Goal: Information Seeking & Learning: Learn about a topic

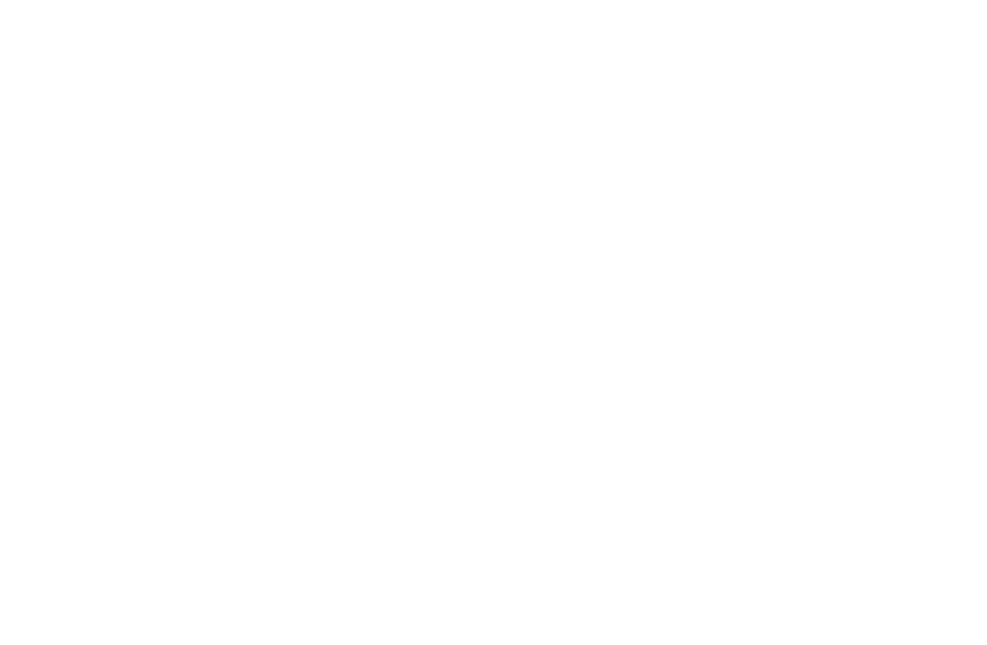
select select "Song"
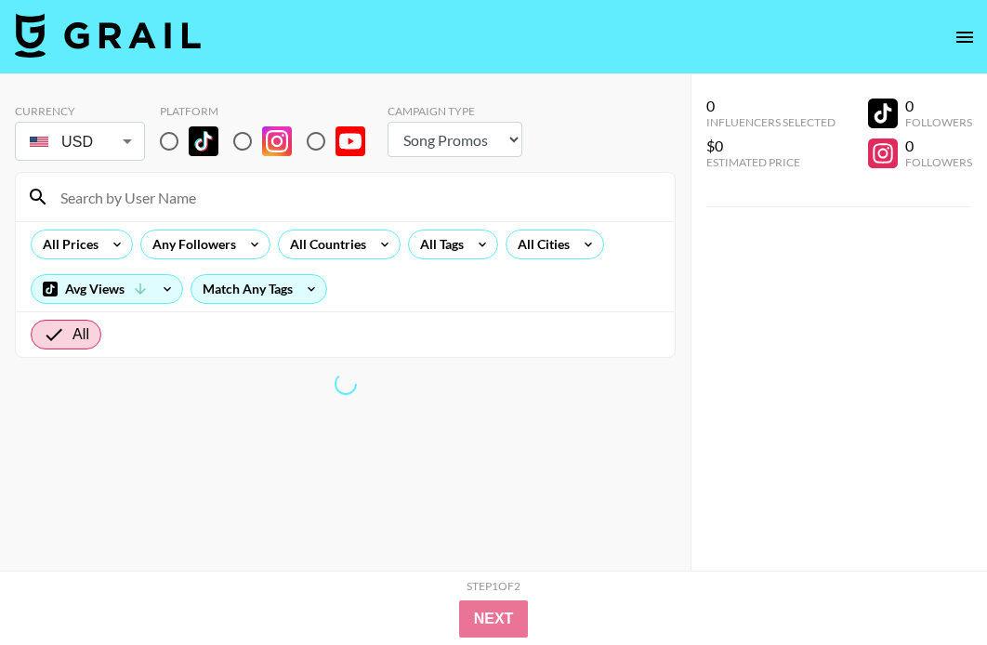
click at [102, 203] on input at bounding box center [356, 197] width 614 height 30
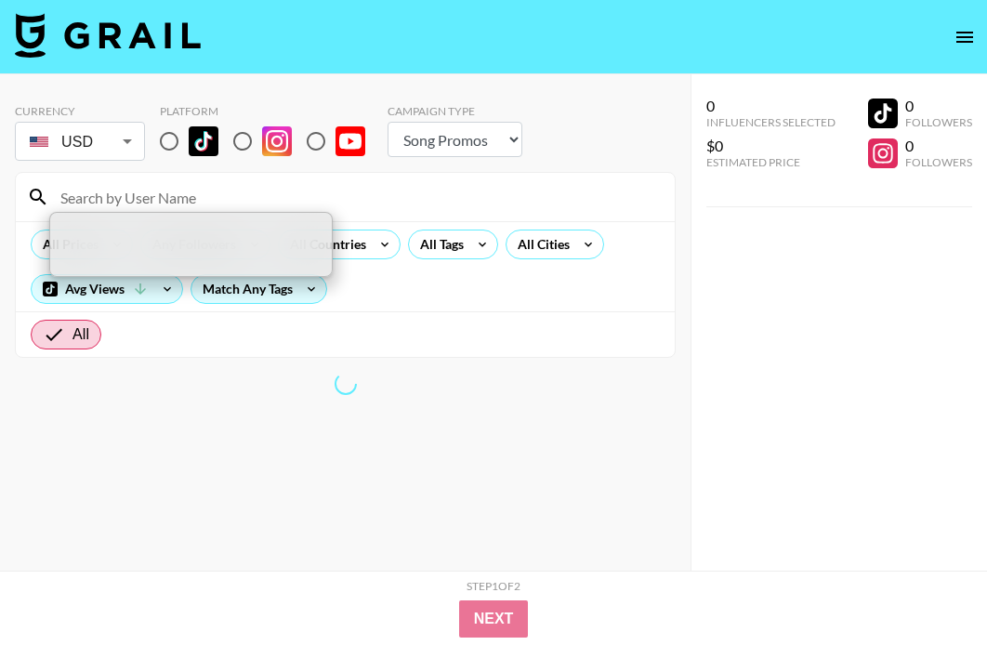
click at [516, 344] on div "All" at bounding box center [345, 334] width 659 height 46
click at [465, 231] on div "All Tags" at bounding box center [453, 244] width 90 height 30
click at [158, 136] on div at bounding box center [493, 322] width 987 height 645
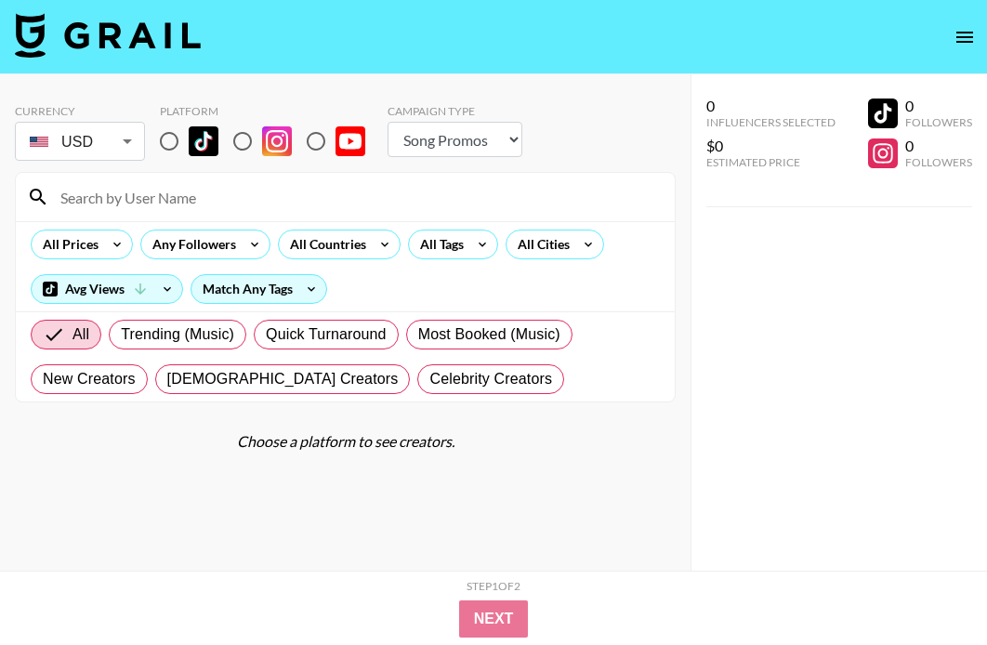
click at [159, 137] on input "radio" at bounding box center [169, 141] width 39 height 39
radio input "true"
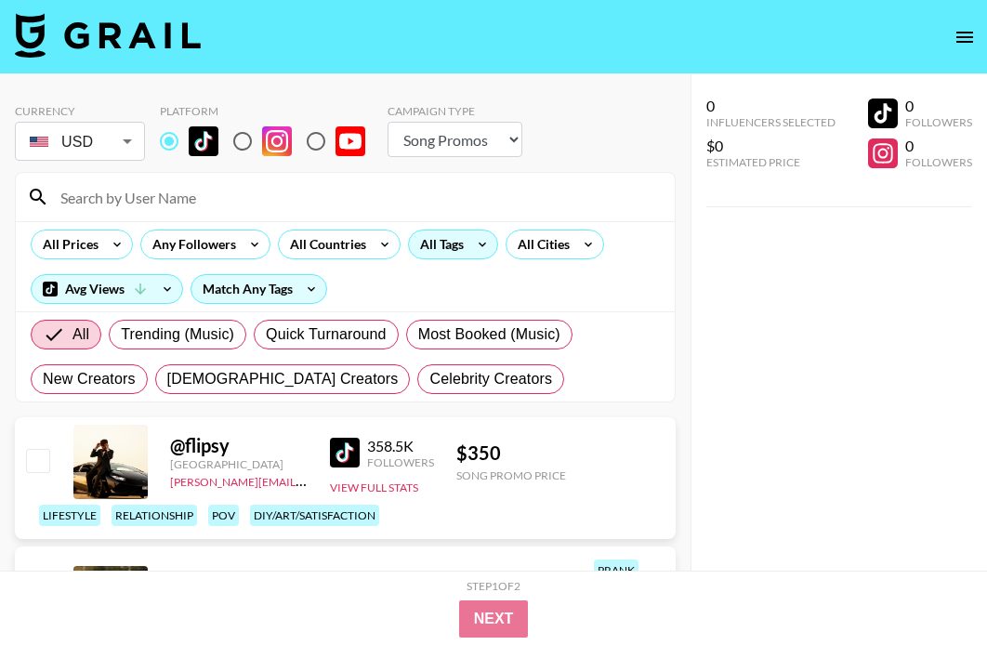
click at [462, 242] on div "All Tags" at bounding box center [438, 244] width 59 height 28
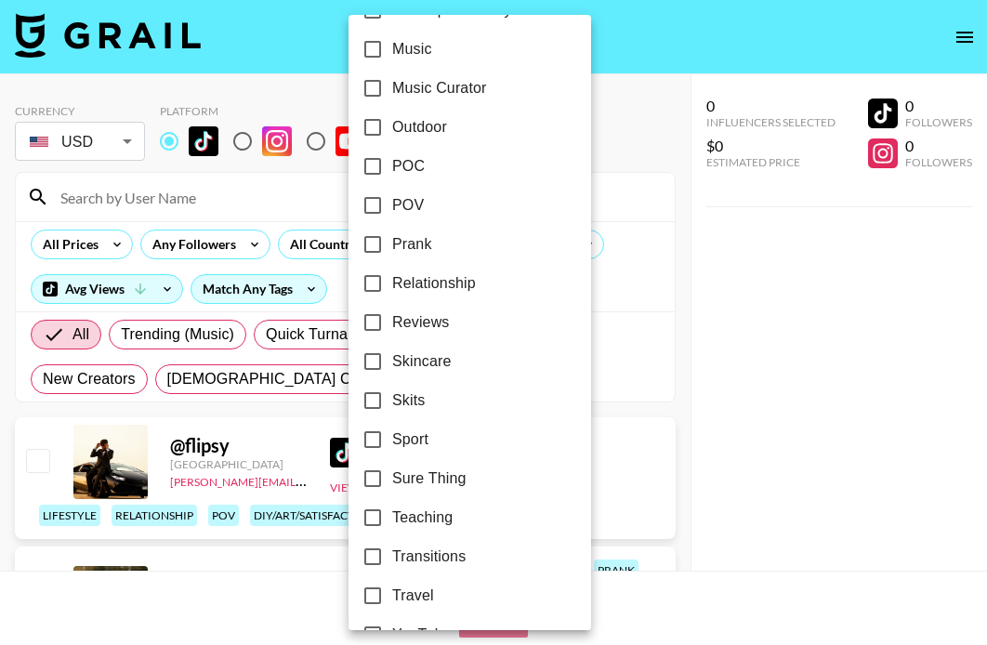
scroll to position [1131, 0]
click at [381, 124] on input "POC" at bounding box center [372, 127] width 39 height 39
checkbox input "true"
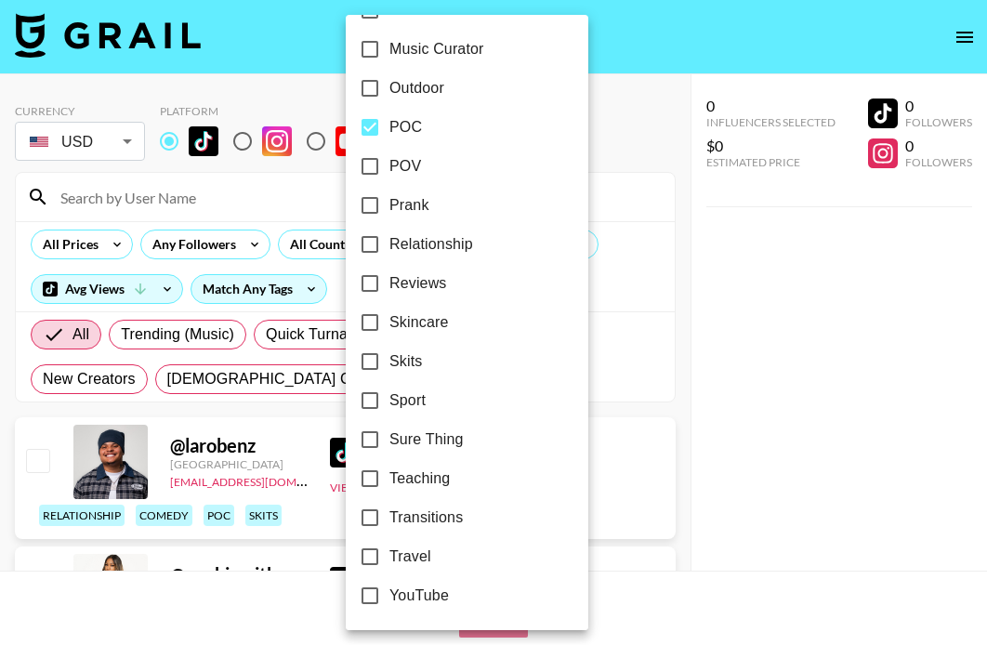
click at [603, 142] on div at bounding box center [493, 322] width 987 height 645
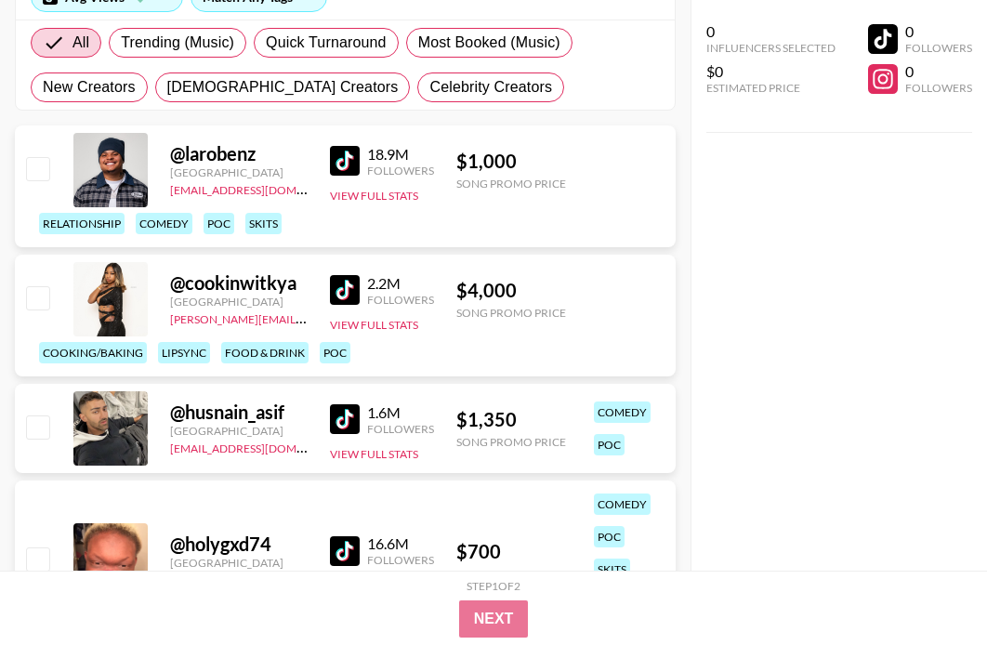
scroll to position [322, 0]
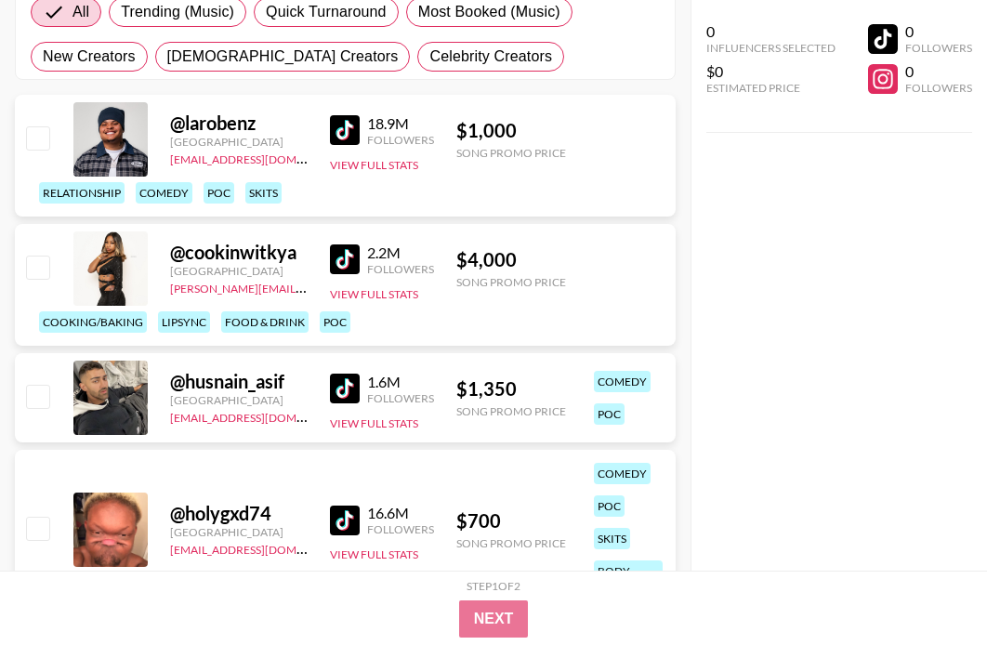
click at [362, 130] on link at bounding box center [348, 130] width 37 height 30
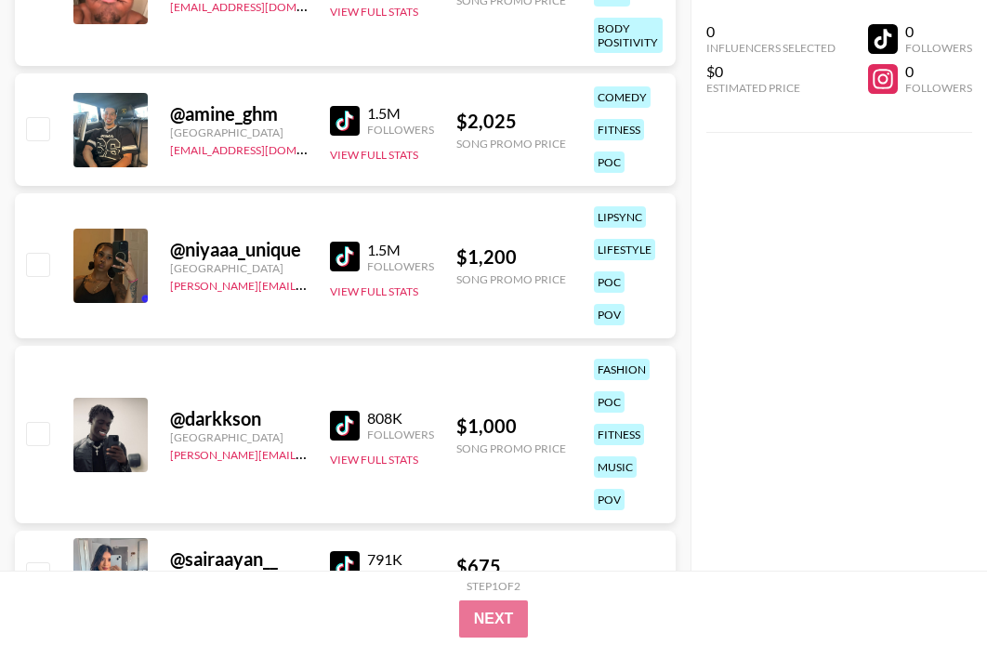
scroll to position [902, 0]
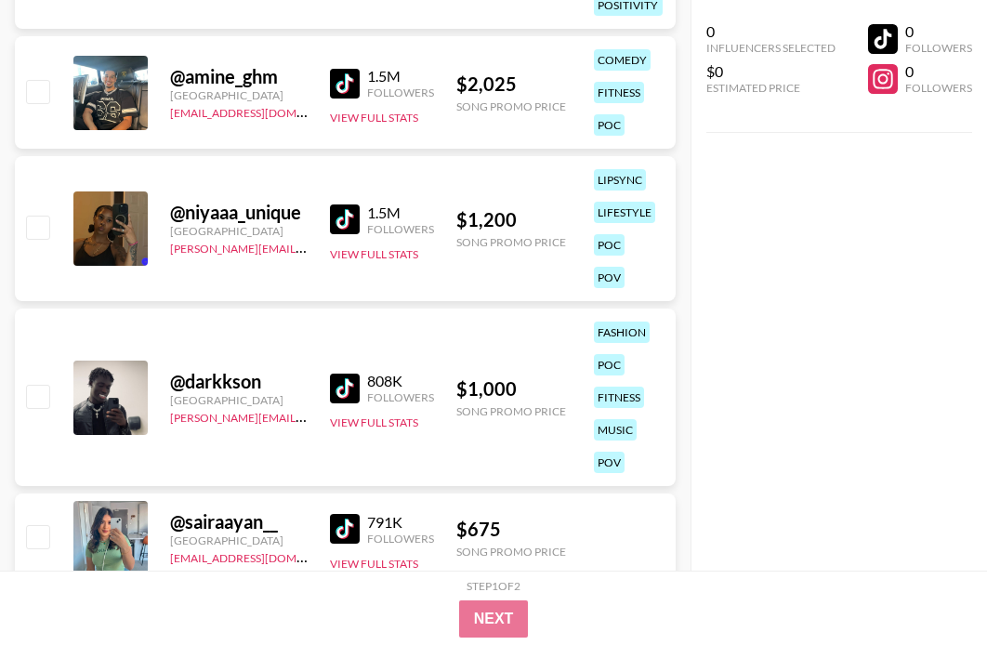
click at [345, 389] on img at bounding box center [345, 388] width 30 height 30
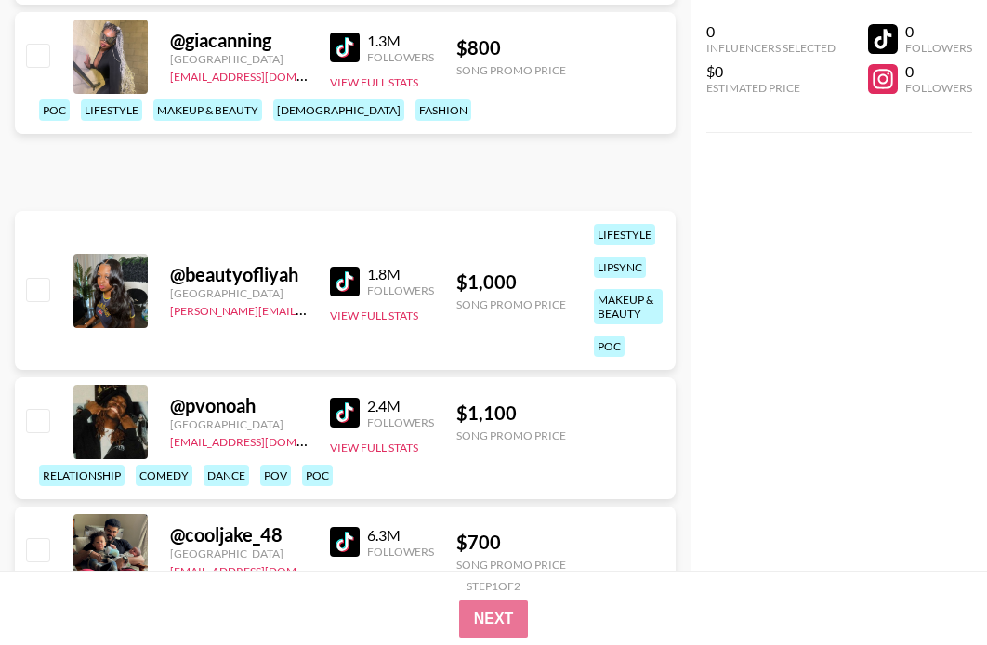
scroll to position [1519, 0]
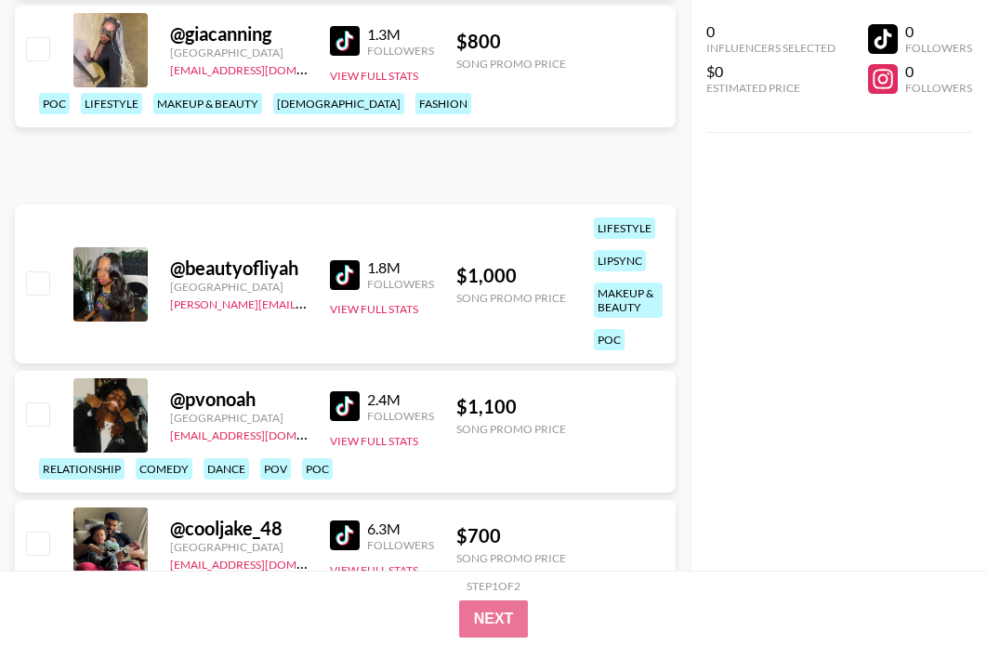
click at [338, 404] on img at bounding box center [345, 406] width 30 height 30
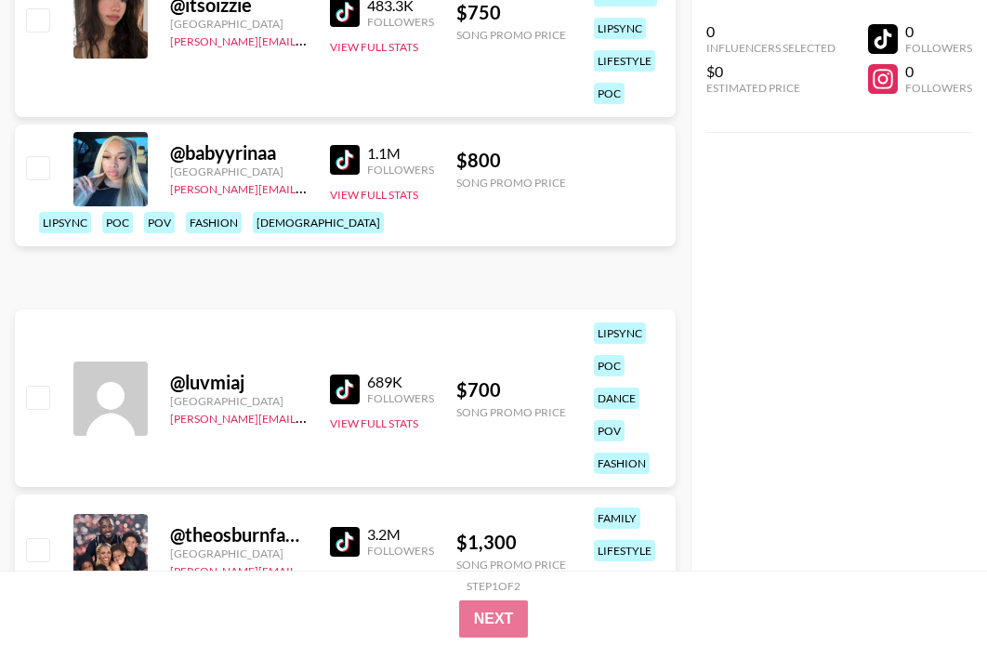
scroll to position [4051, 0]
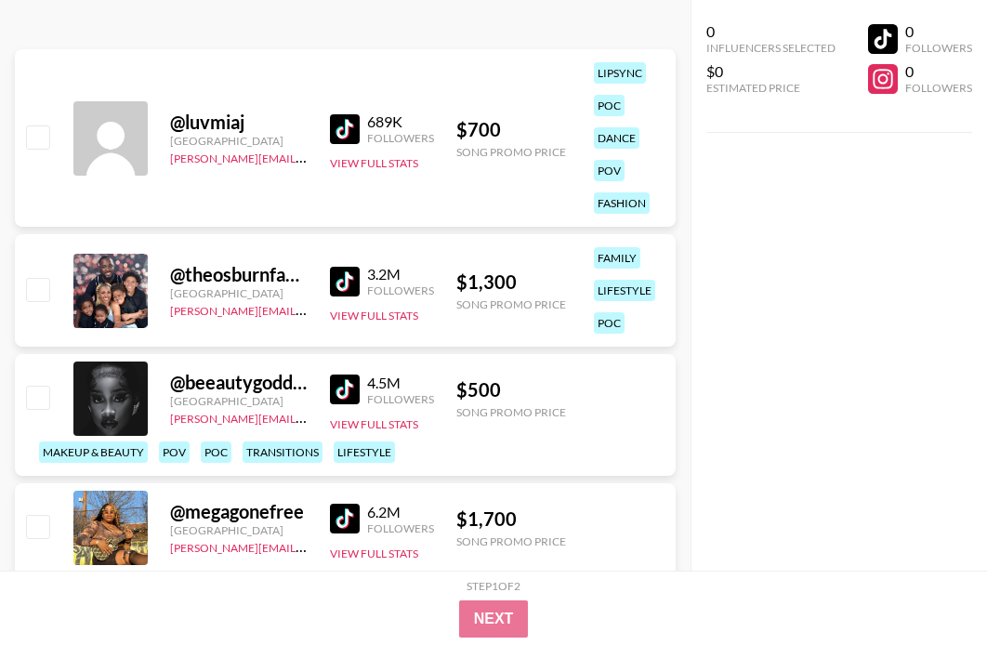
click at [335, 290] on img at bounding box center [345, 282] width 30 height 30
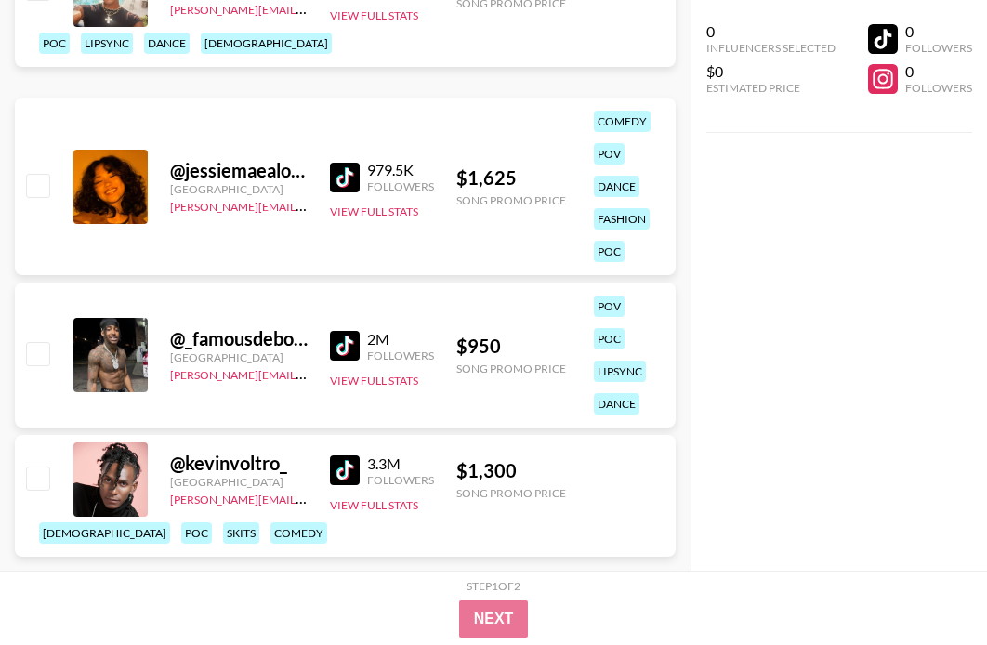
scroll to position [5001, 0]
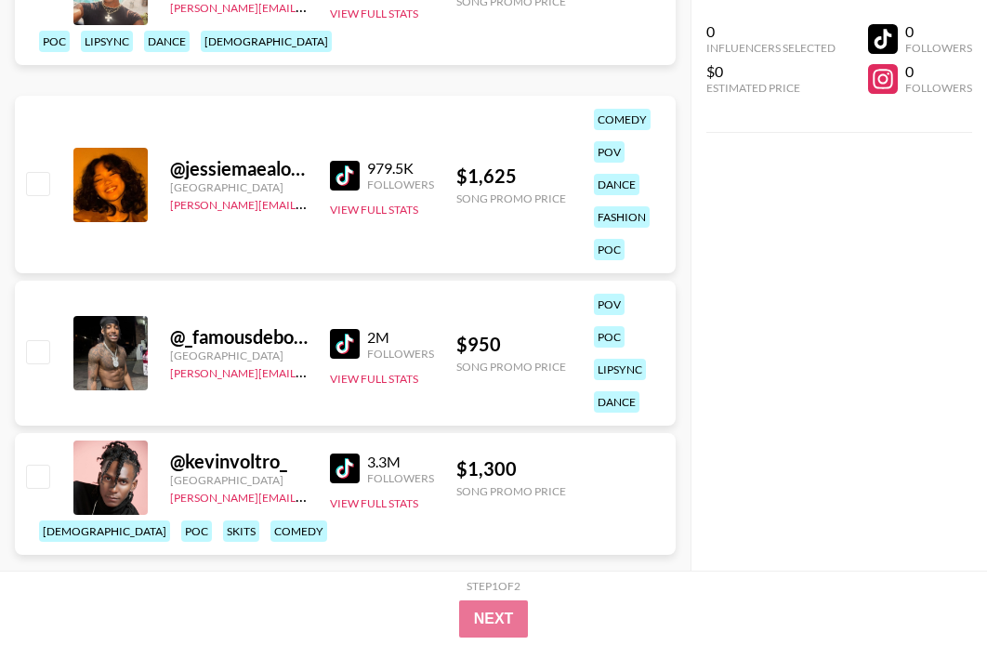
click at [346, 328] on div "2M Followers" at bounding box center [382, 344] width 104 height 33
click at [346, 334] on img at bounding box center [345, 344] width 30 height 30
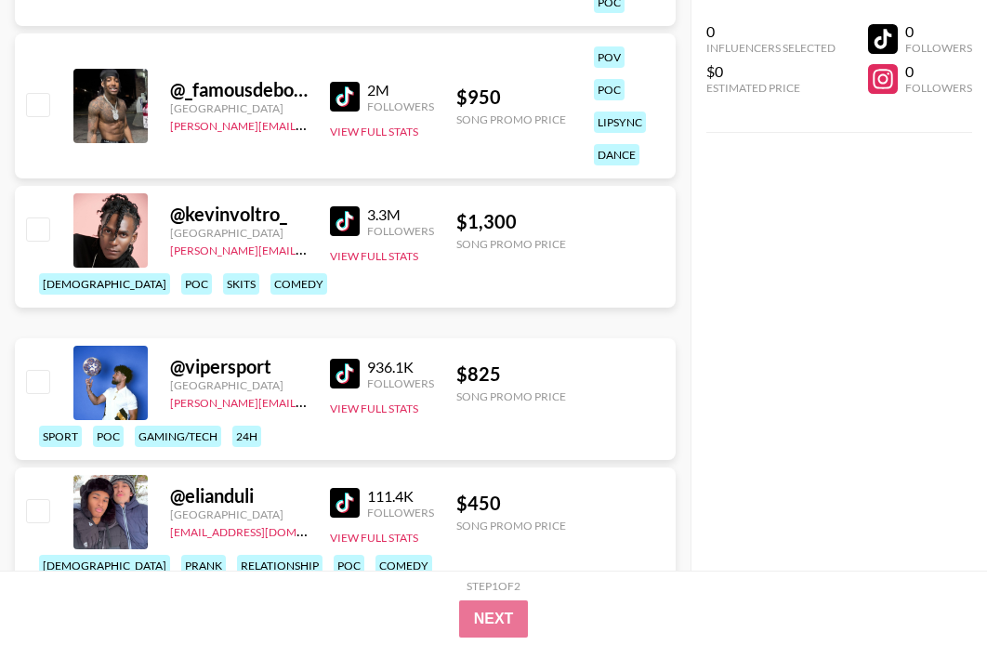
scroll to position [5250, 0]
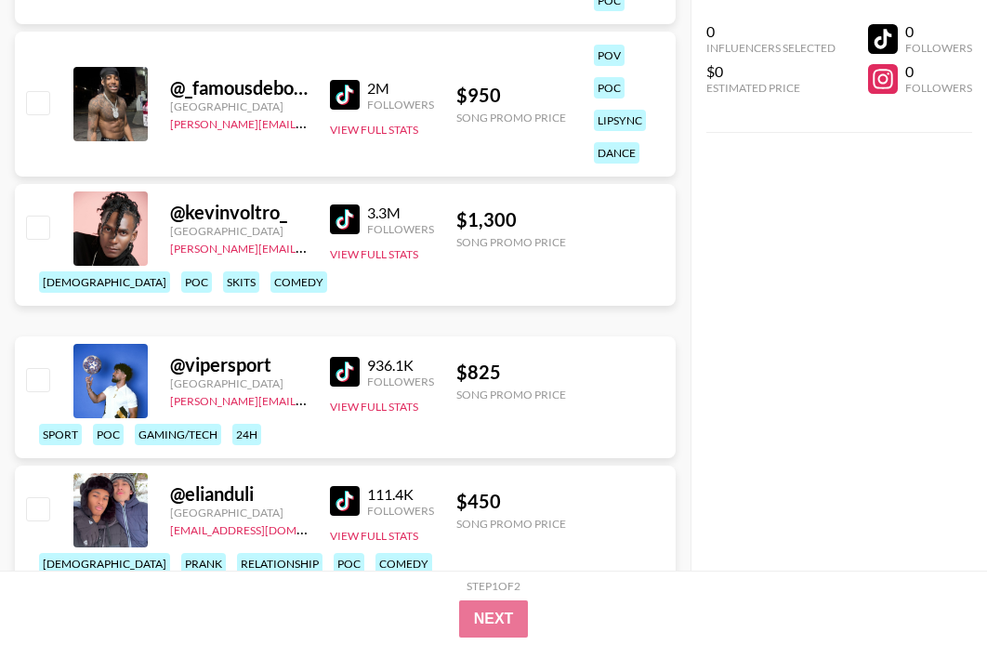
click at [355, 234] on img at bounding box center [345, 219] width 30 height 30
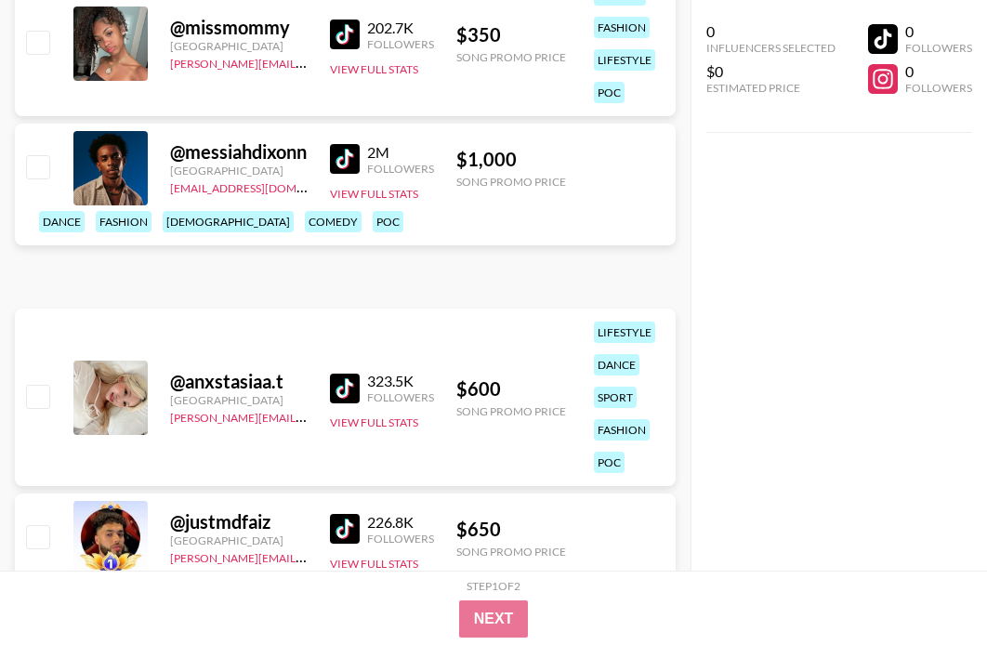
scroll to position [7013, 0]
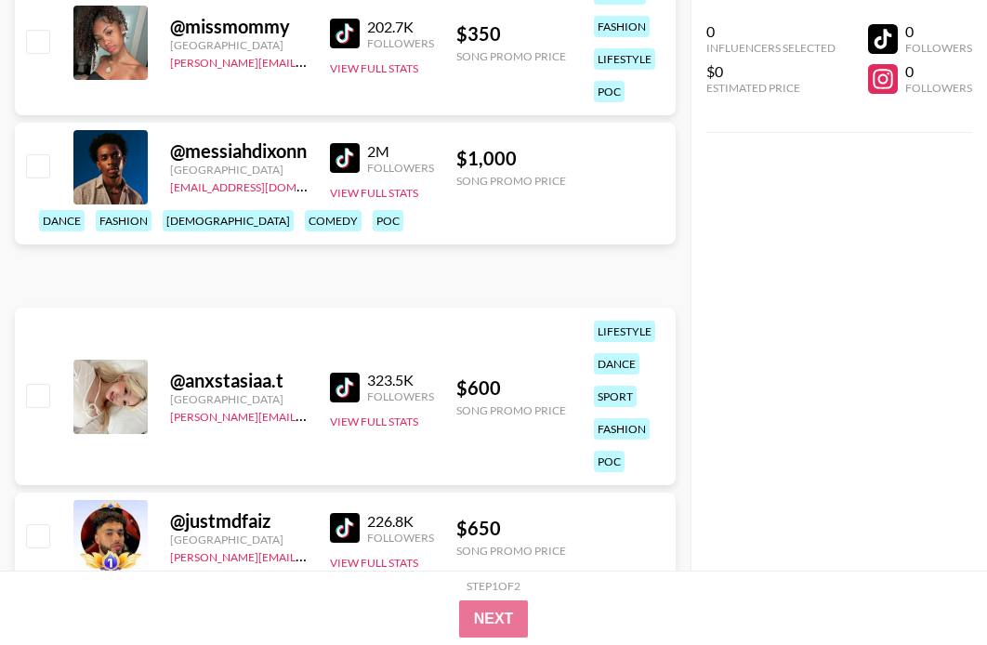
click at [354, 173] on img at bounding box center [345, 158] width 30 height 30
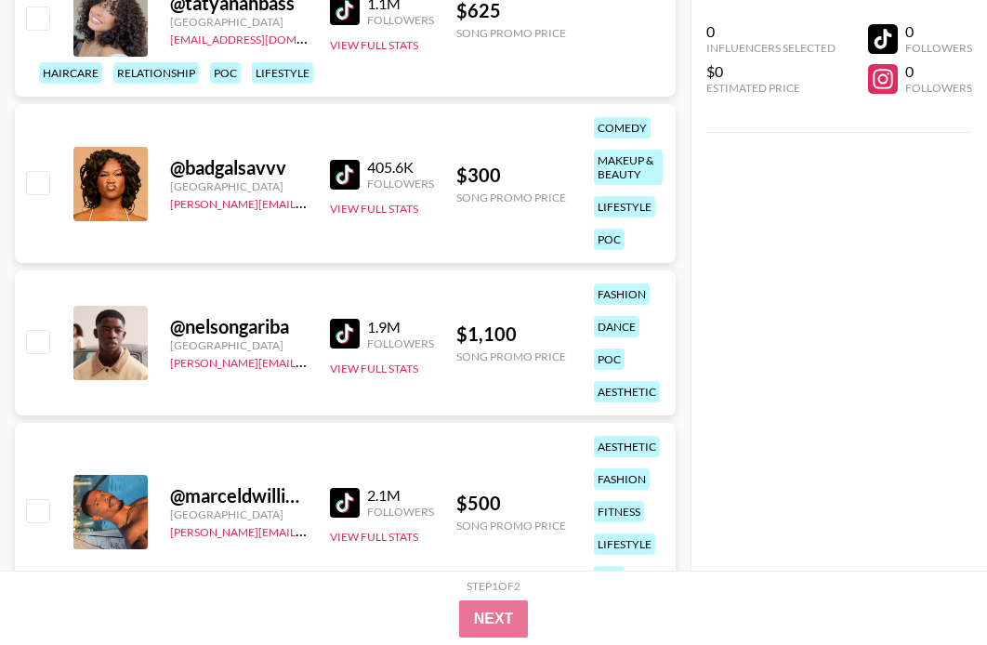
scroll to position [10240, 0]
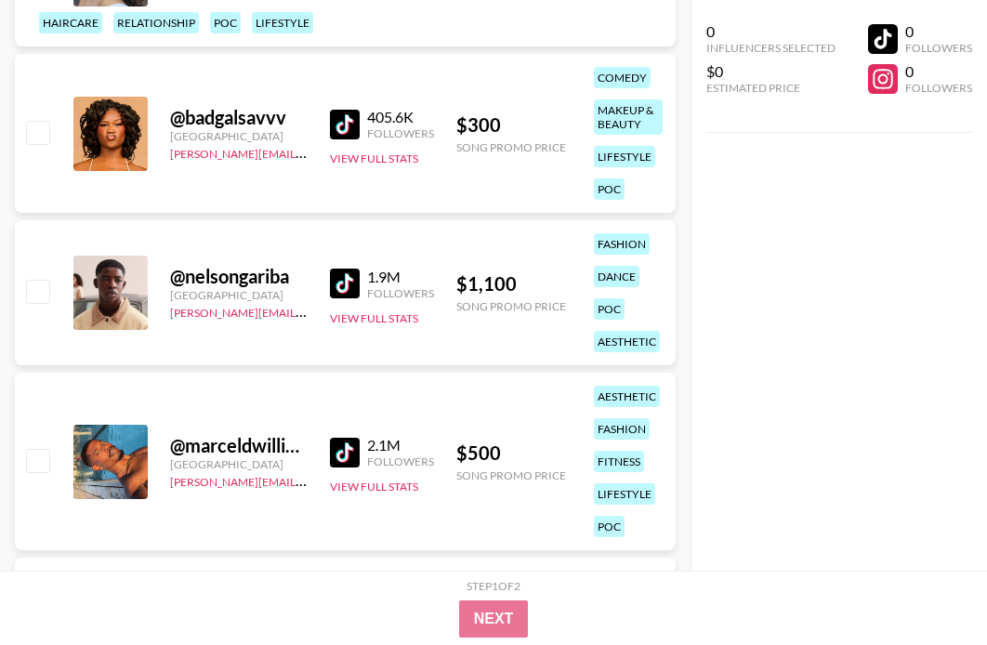
click at [346, 276] on img at bounding box center [345, 283] width 30 height 30
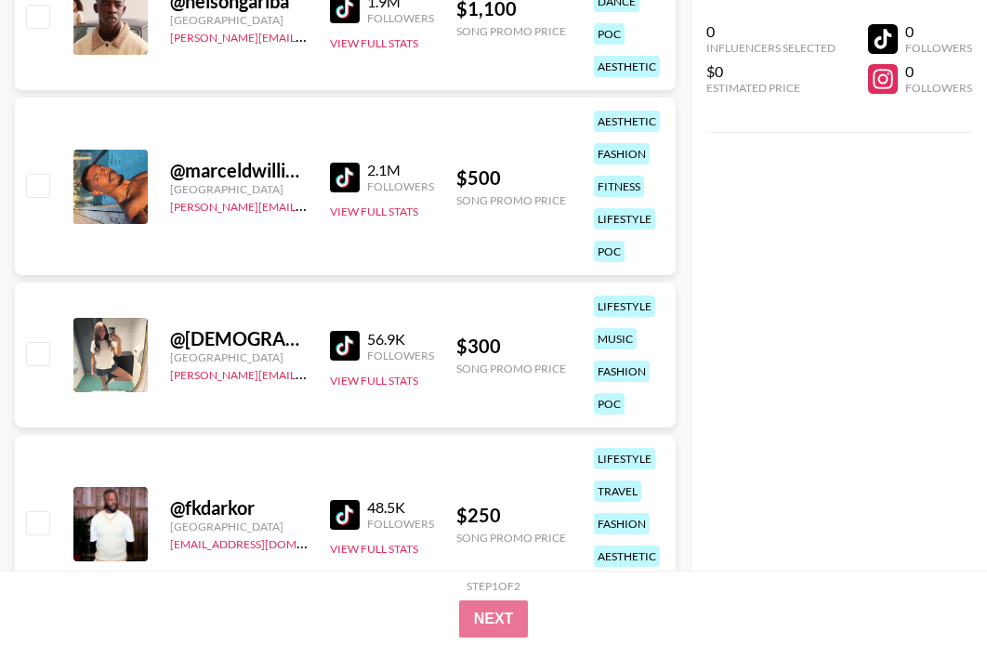
scroll to position [10515, 0]
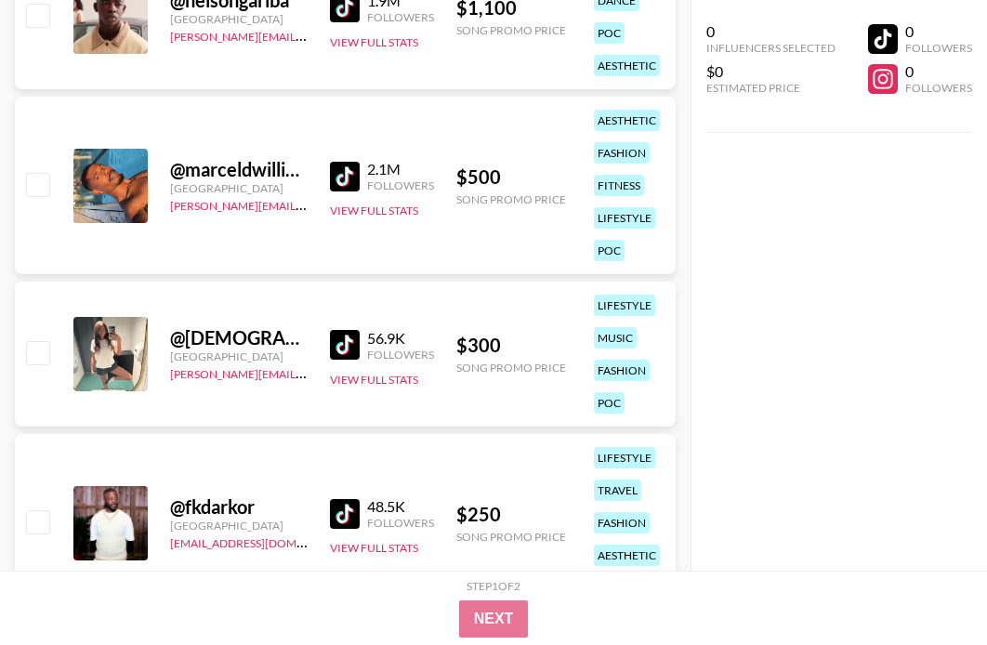
click at [351, 171] on img at bounding box center [345, 177] width 30 height 30
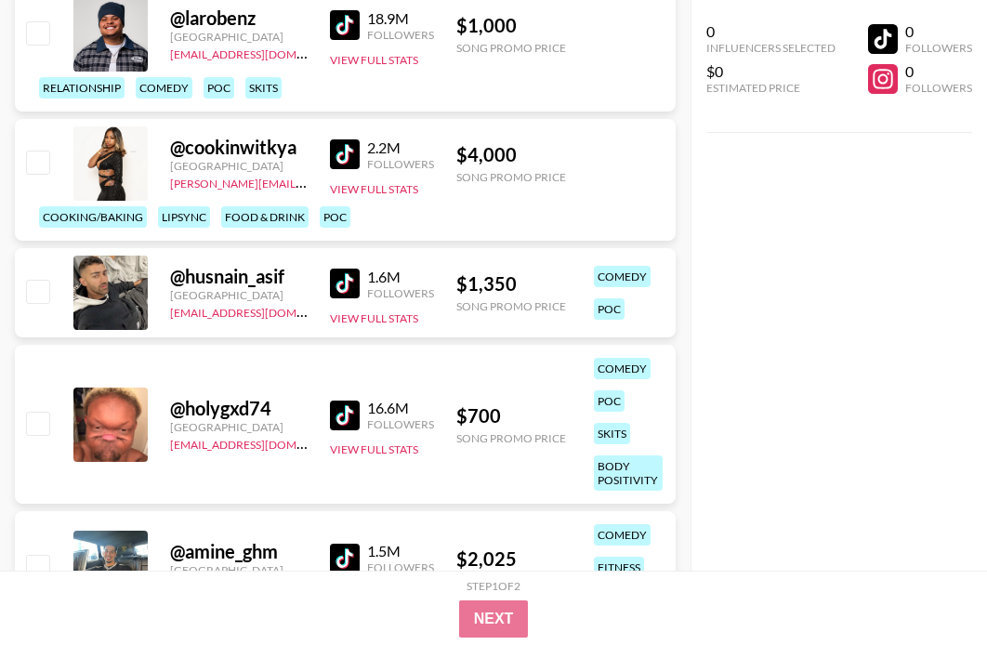
scroll to position [0, 0]
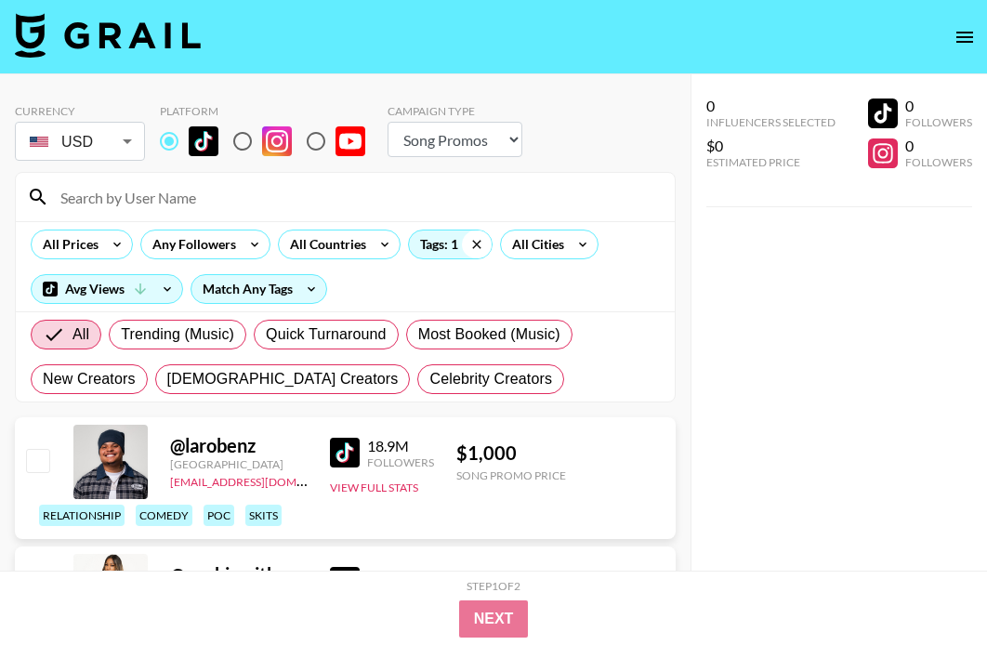
click at [469, 250] on icon at bounding box center [477, 244] width 30 height 28
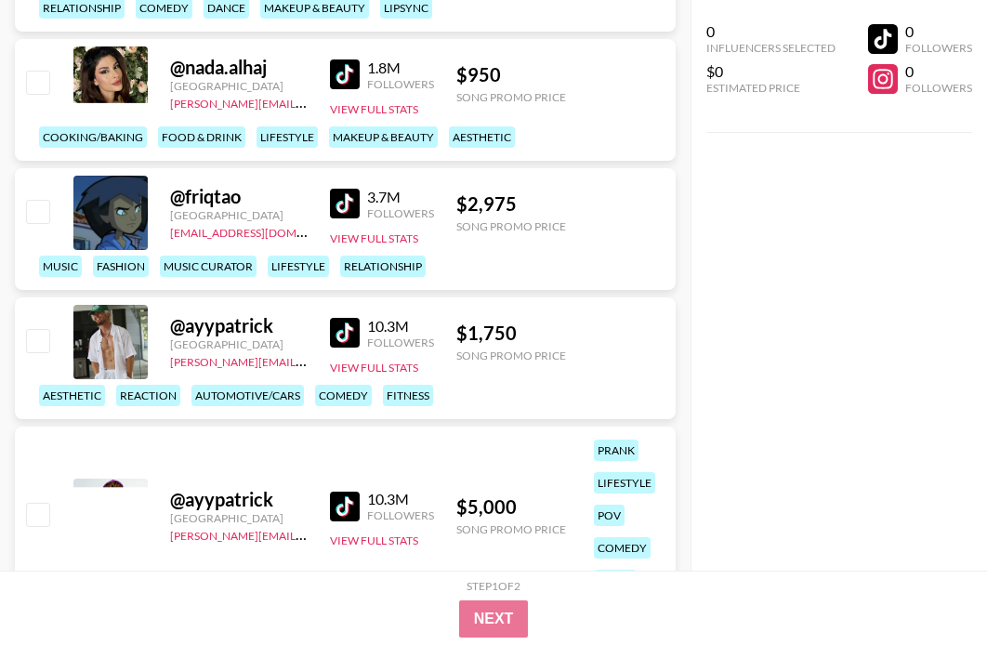
scroll to position [6269, 0]
